Goal: Browse casually

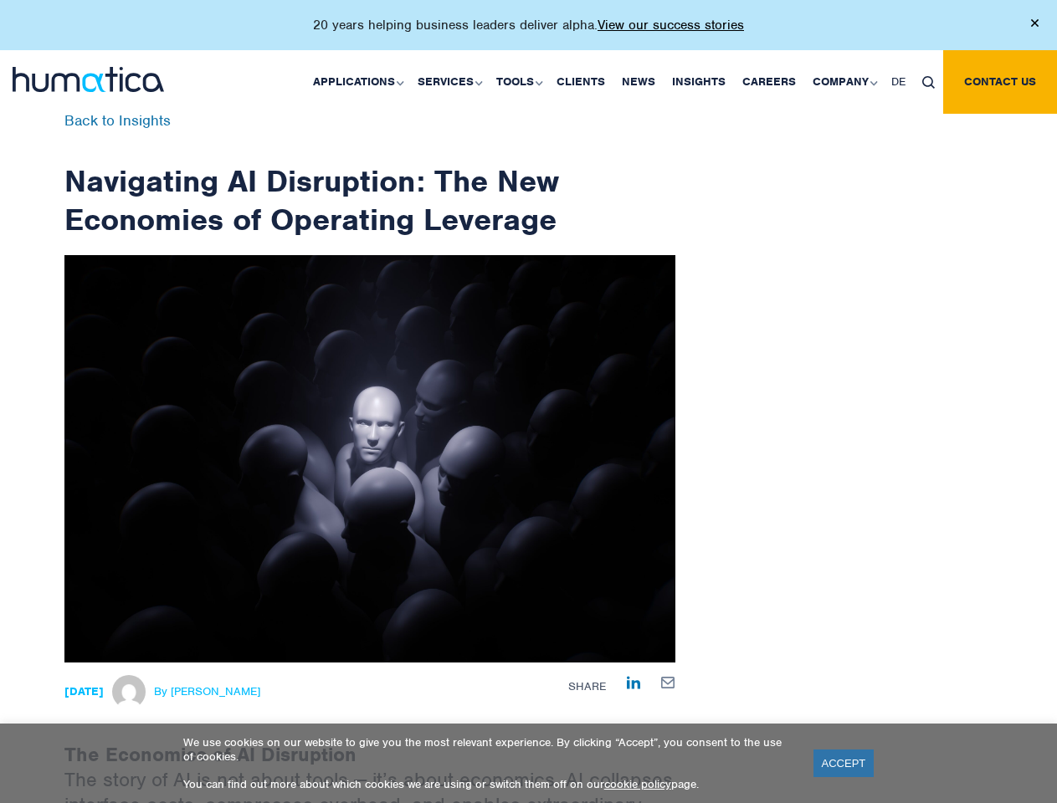
click at [528, 32] on p "20 years helping business leaders deliver alpha. View our success stories" at bounding box center [528, 25] width 431 height 17
click at [361, 81] on link "Applications" at bounding box center [357, 82] width 105 height 64
click at [452, 81] on link "Services" at bounding box center [448, 82] width 79 height 64
click at [521, 81] on link "Tools" at bounding box center [518, 82] width 60 height 64
click at [843, 81] on link "Company" at bounding box center [843, 82] width 79 height 64
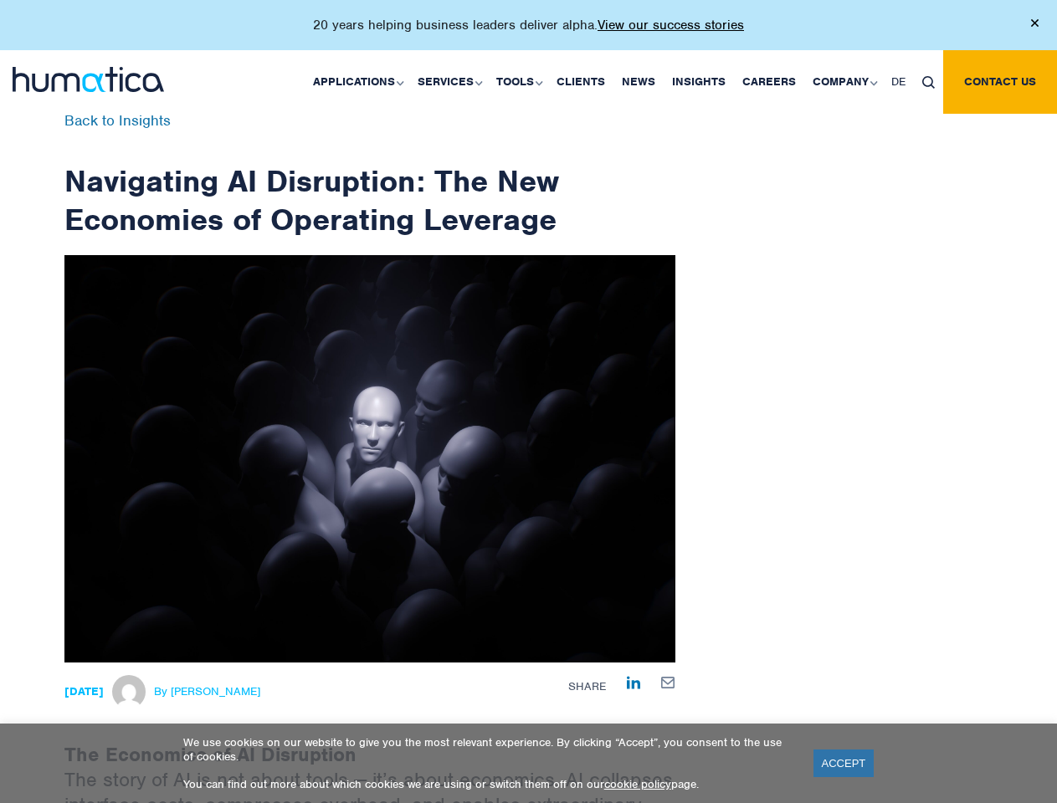
click at [928, 81] on img at bounding box center [928, 82] width 13 height 13
click at [843, 763] on link "ACCEPT" at bounding box center [843, 764] width 61 height 28
